Goal: Task Accomplishment & Management: Manage account settings

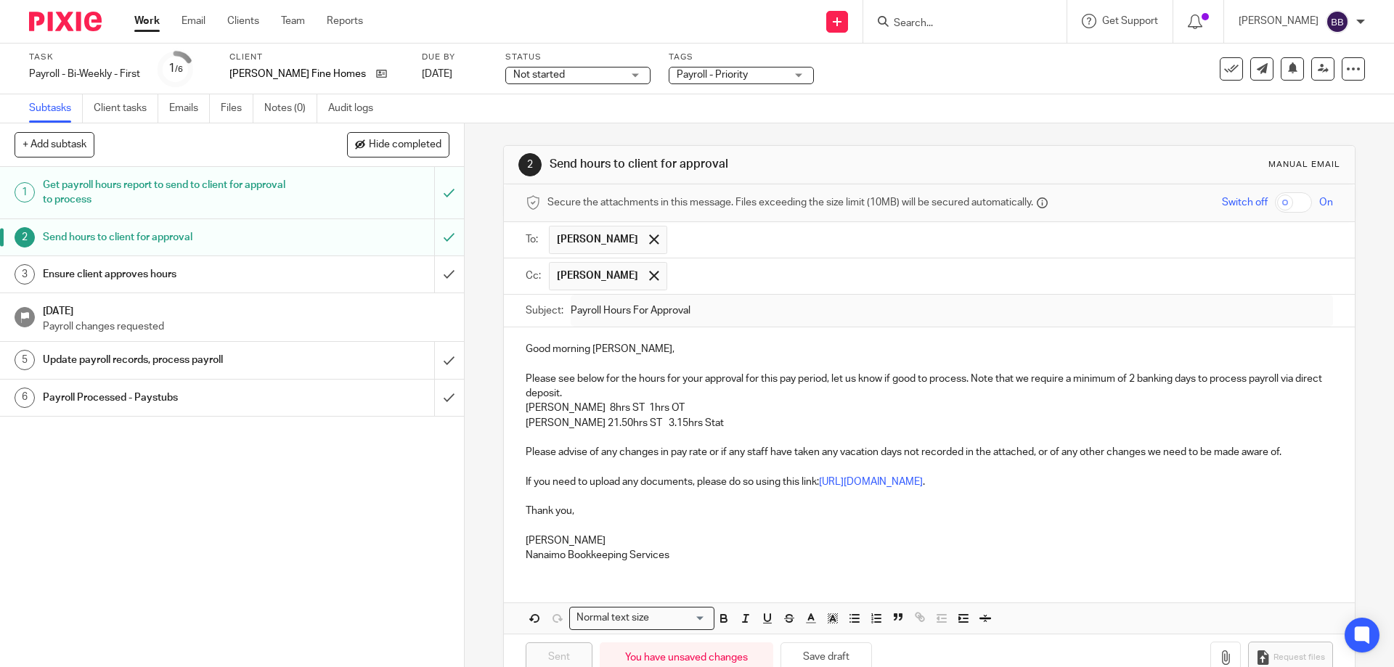
click at [135, 18] on link "Work" at bounding box center [146, 21] width 25 height 15
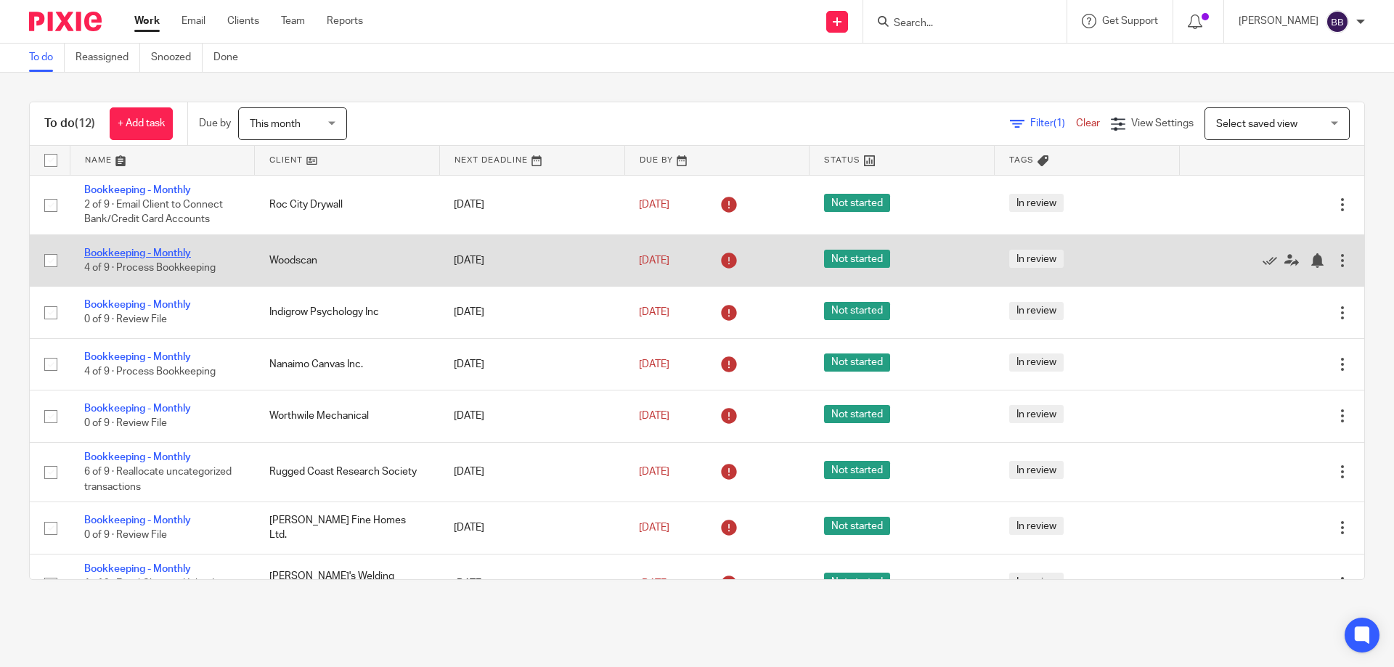
click at [180, 248] on link "Bookkeeping - Monthly" at bounding box center [137, 253] width 107 height 10
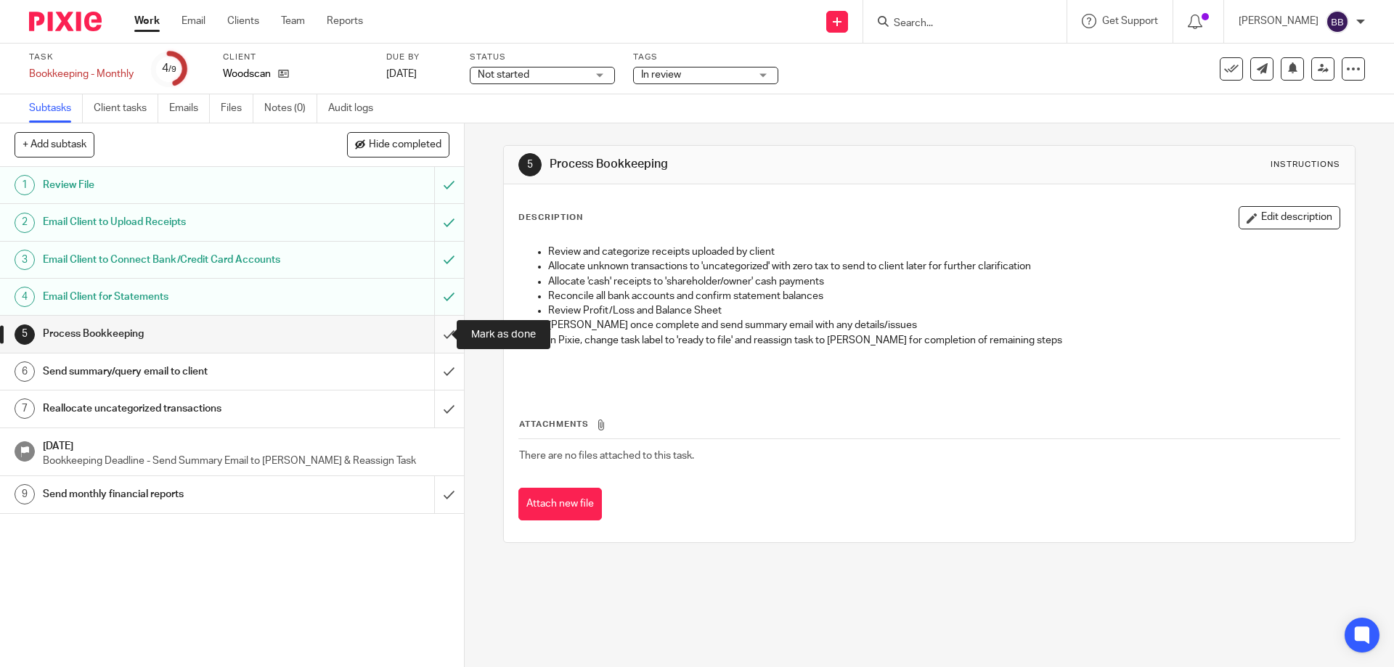
click at [432, 330] on input "submit" at bounding box center [232, 334] width 464 height 36
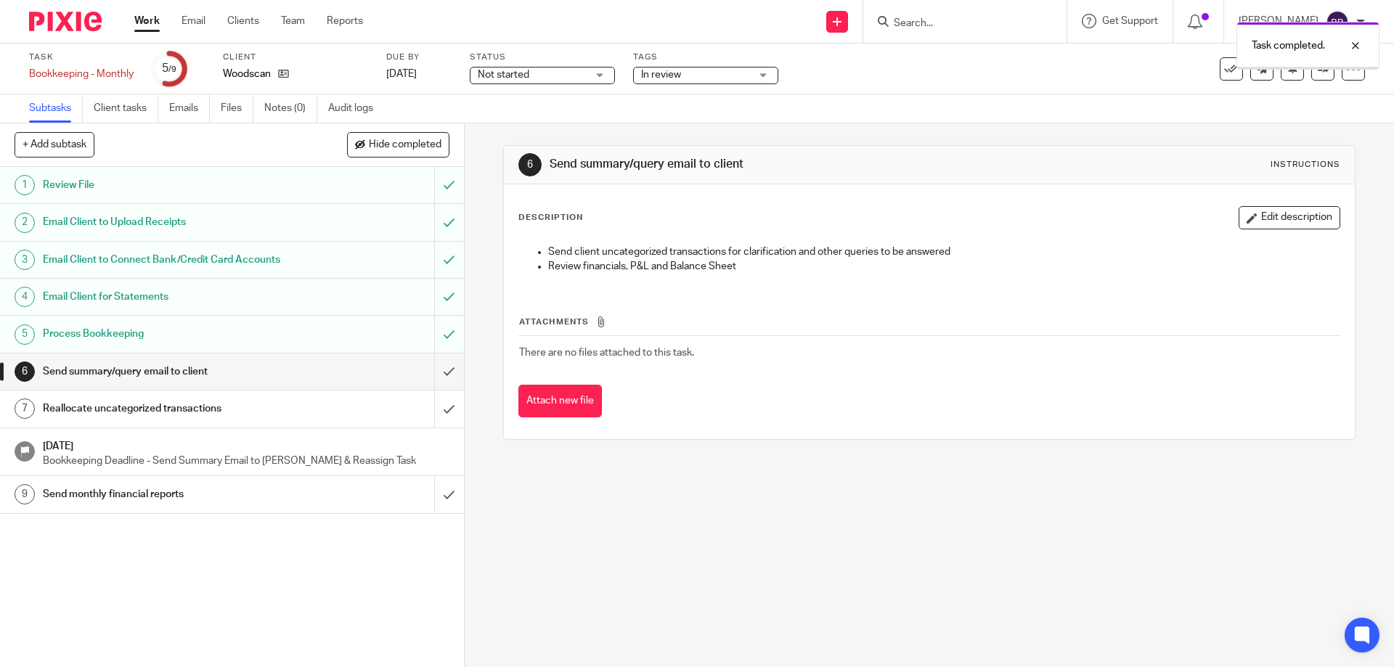
click at [434, 373] on input "submit" at bounding box center [232, 372] width 464 height 36
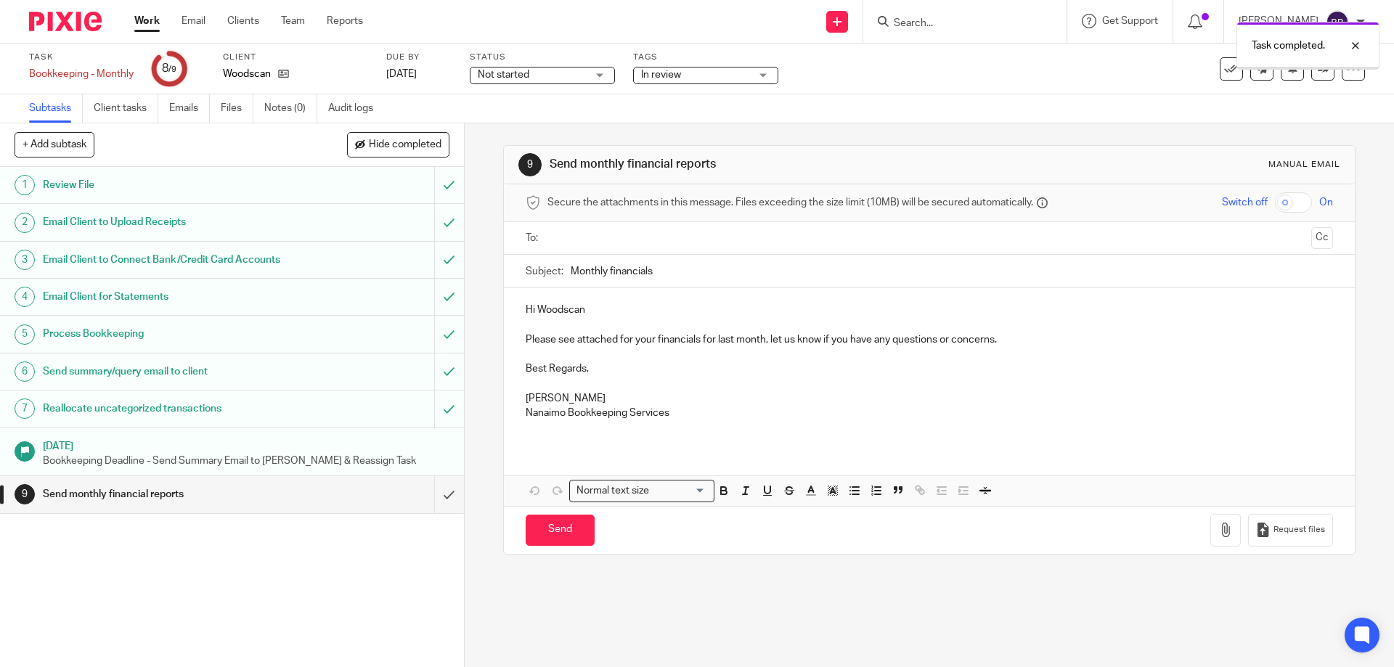
click at [1318, 71] on icon at bounding box center [1323, 68] width 11 height 11
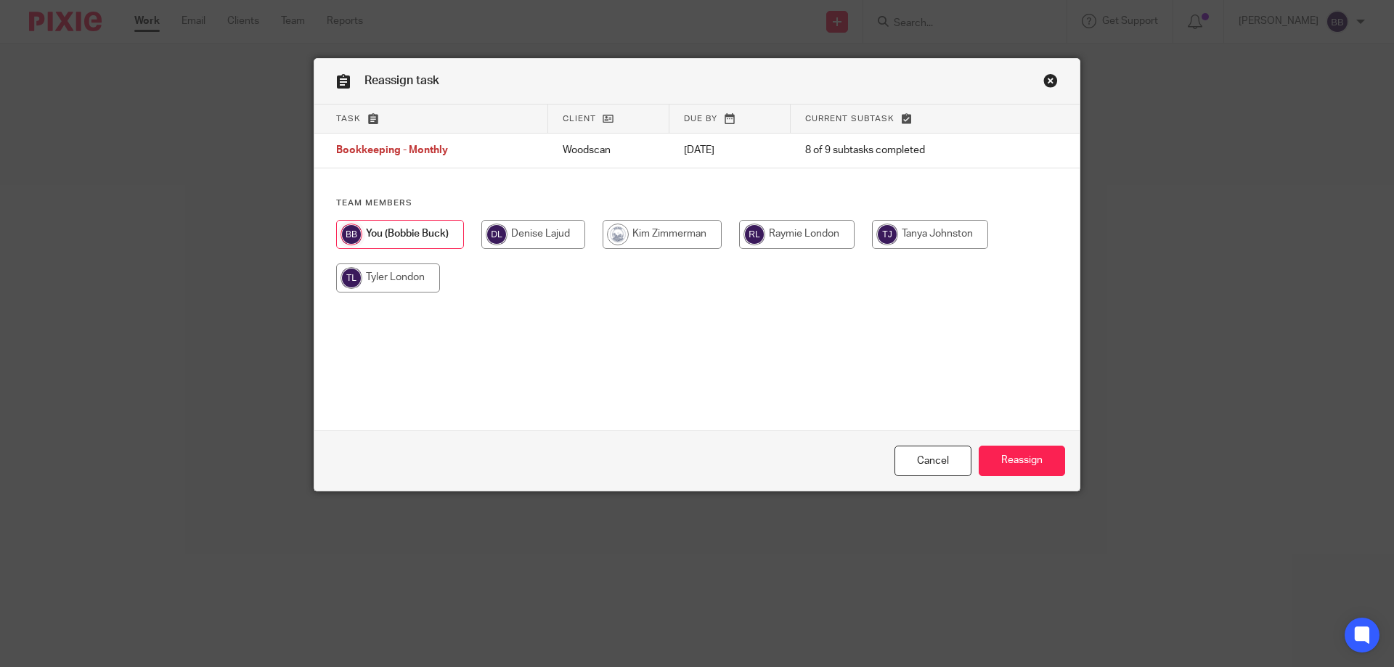
click at [771, 238] on input "radio" at bounding box center [796, 234] width 115 height 29
radio input "true"
drag, startPoint x: 1001, startPoint y: 458, endPoint x: 1019, endPoint y: 366, distance: 93.3
click at [1004, 452] on input "Reassign" at bounding box center [1022, 461] width 86 height 31
